Goal: Task Accomplishment & Management: Manage account settings

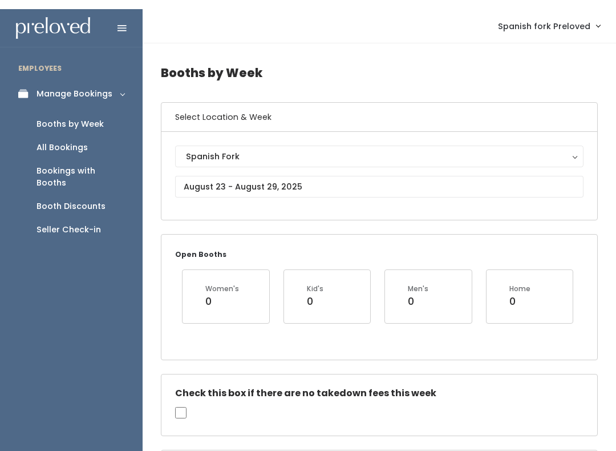
scroll to position [0, 15]
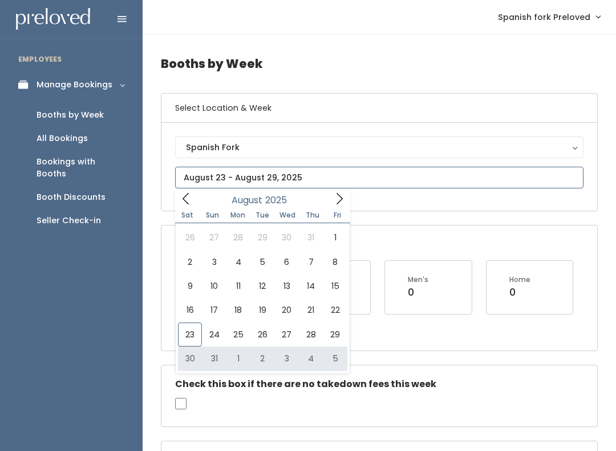
type input "August 30 to September 5"
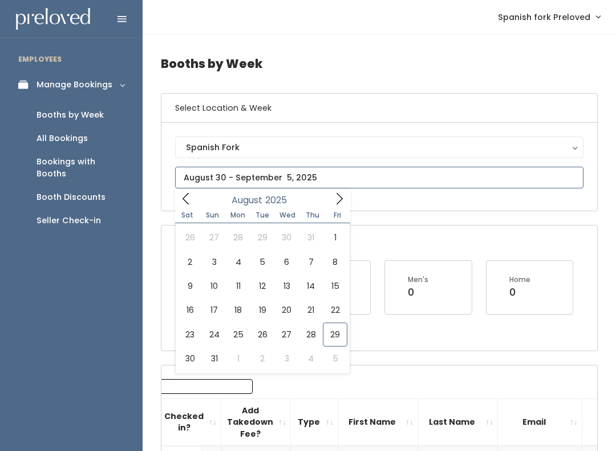
type input "August 30 to September 5"
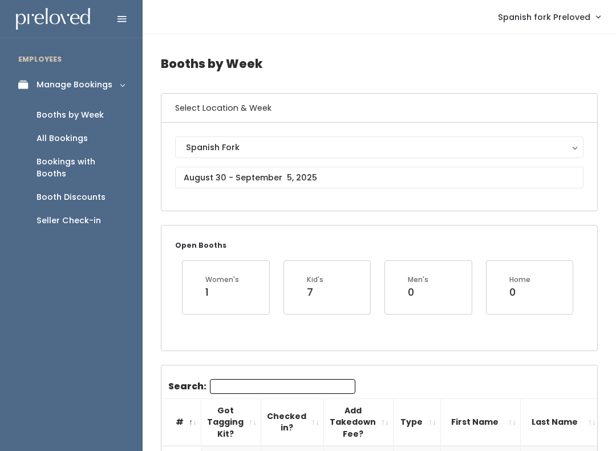
click at [295, 381] on input "Search:" at bounding box center [282, 386] width 145 height 15
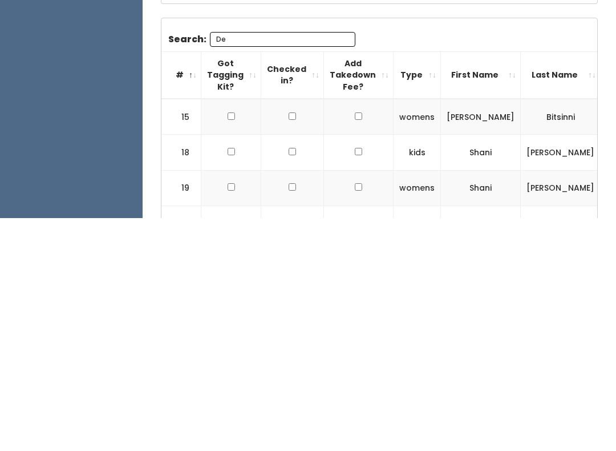
type input "D"
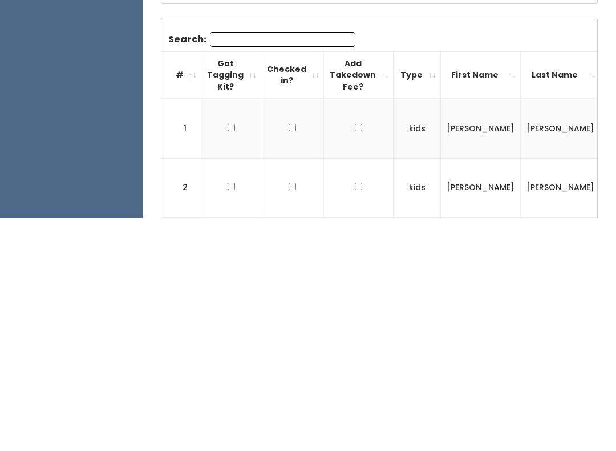
scroll to position [347, 0]
